Goal: Register for event/course

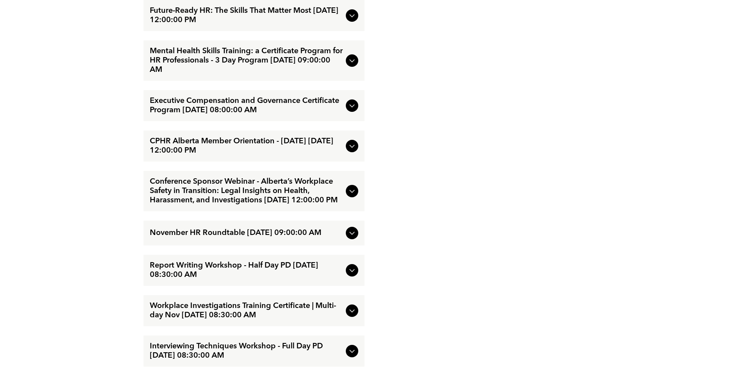
scroll to position [1579, 0]
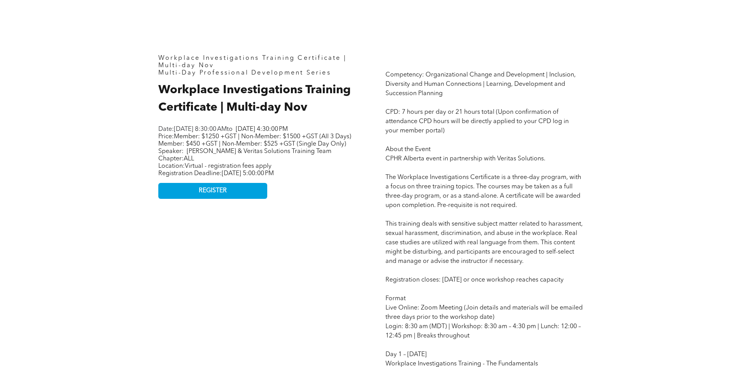
scroll to position [389, 0]
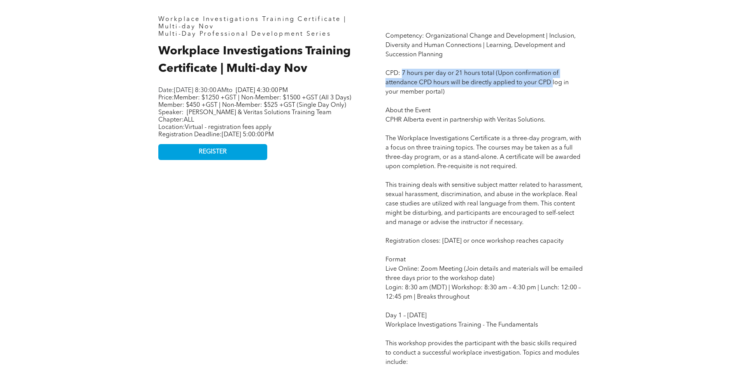
drag, startPoint x: 401, startPoint y: 72, endPoint x: 552, endPoint y: 85, distance: 151.4
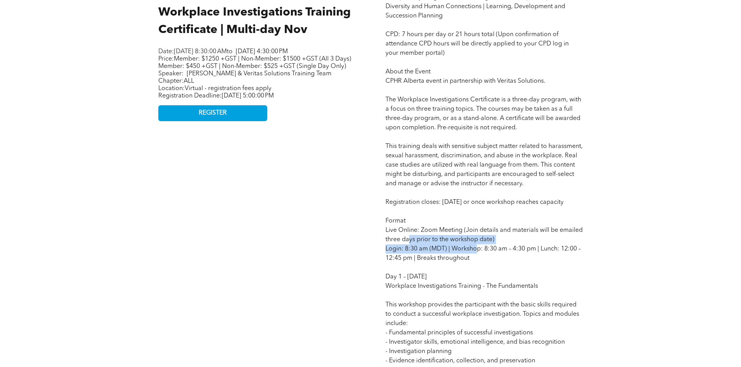
drag, startPoint x: 408, startPoint y: 245, endPoint x: 476, endPoint y: 255, distance: 68.3
click at [371, 264] on div "Workplace Investigations Training Certificate | Multi-day Nov Multi-Day Profess…" at bounding box center [370, 367] width 466 height 912
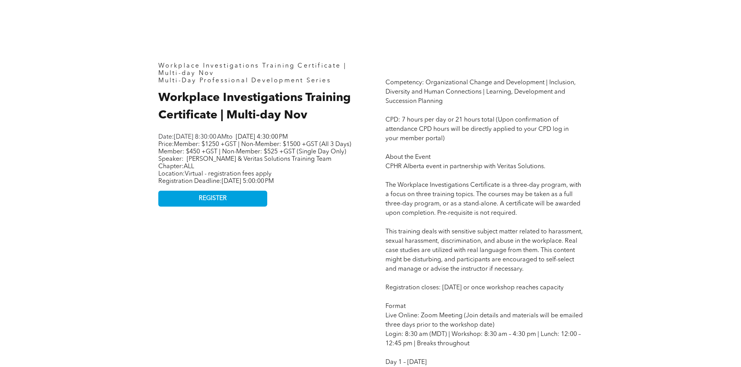
scroll to position [233, 0]
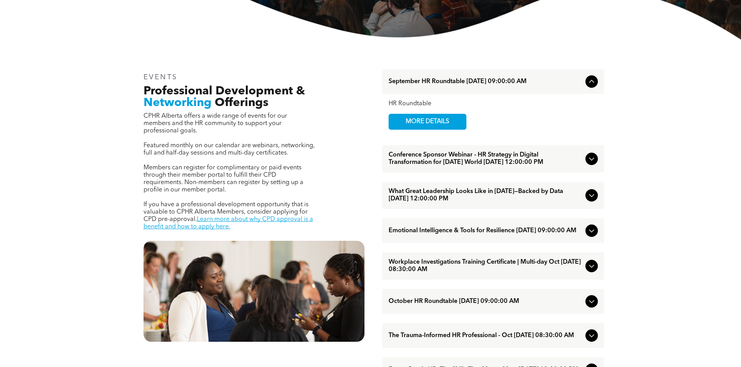
scroll to position [233, 0]
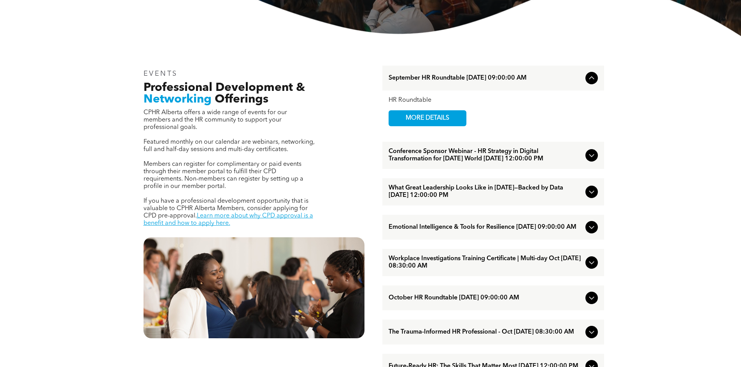
click at [590, 265] on icon at bounding box center [591, 263] width 5 height 3
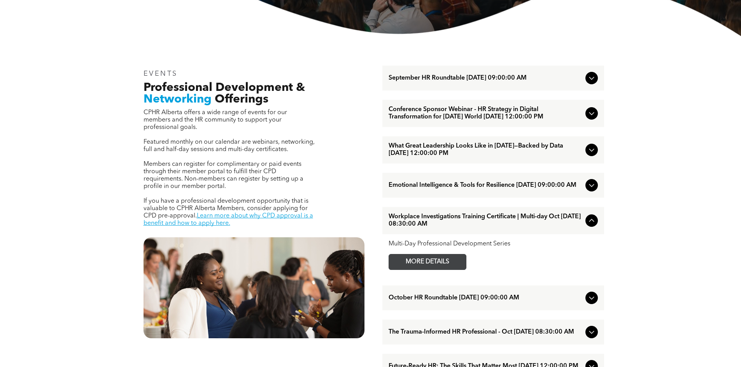
click at [442, 269] on span "MORE DETAILS" at bounding box center [427, 262] width 61 height 15
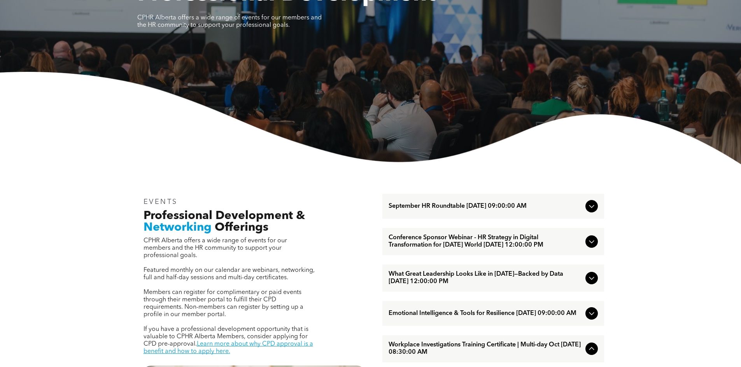
scroll to position [0, 0]
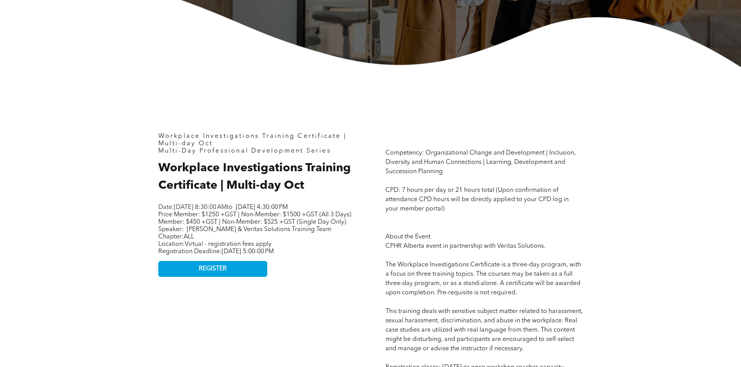
scroll to position [272, 0]
